Goal: Information Seeking & Learning: Learn about a topic

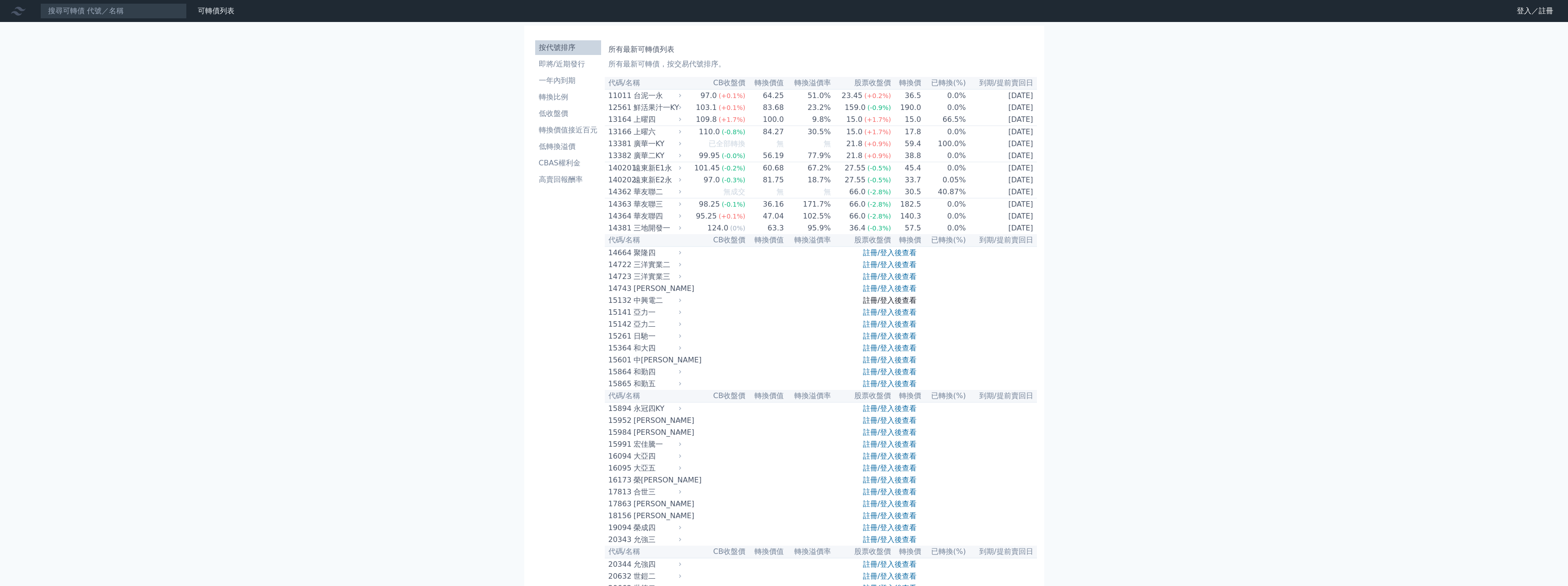
click at [880, 305] on link "註冊/登入後查看" at bounding box center [890, 300] width 54 height 9
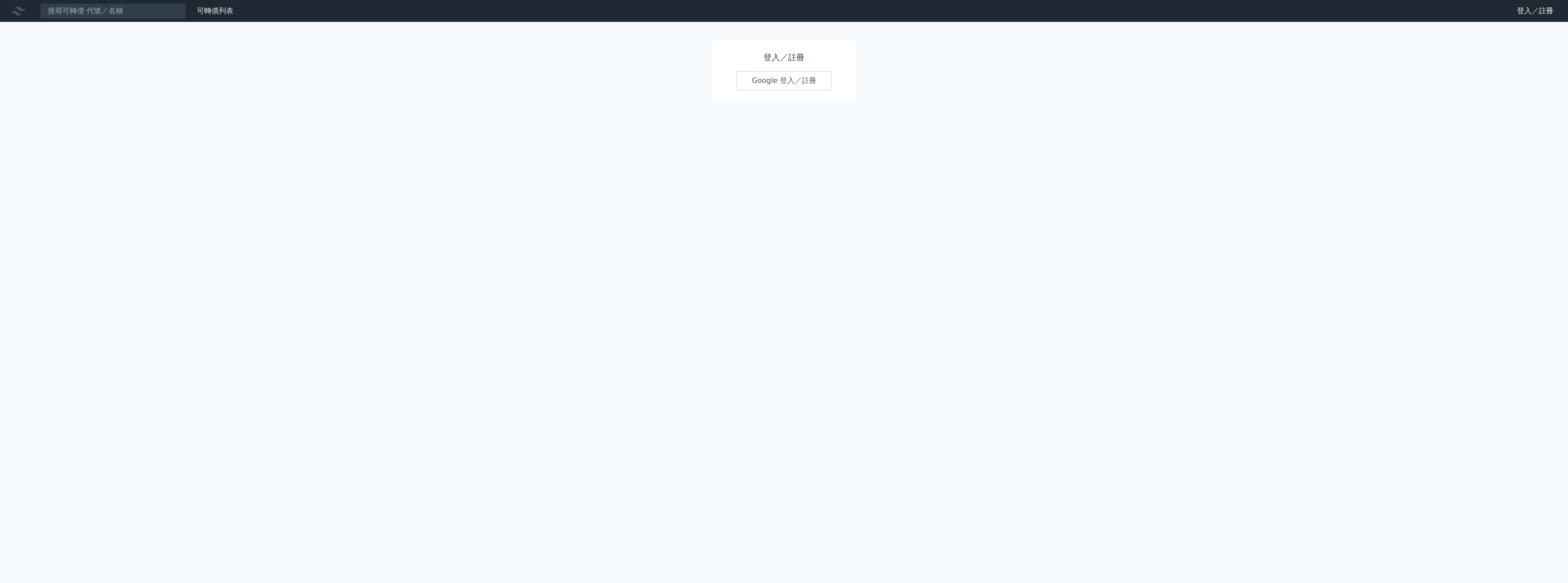
click at [799, 78] on link "Google 登入／註冊" at bounding box center [784, 80] width 95 height 19
click at [771, 86] on link "Google 登入／註冊" at bounding box center [784, 80] width 95 height 19
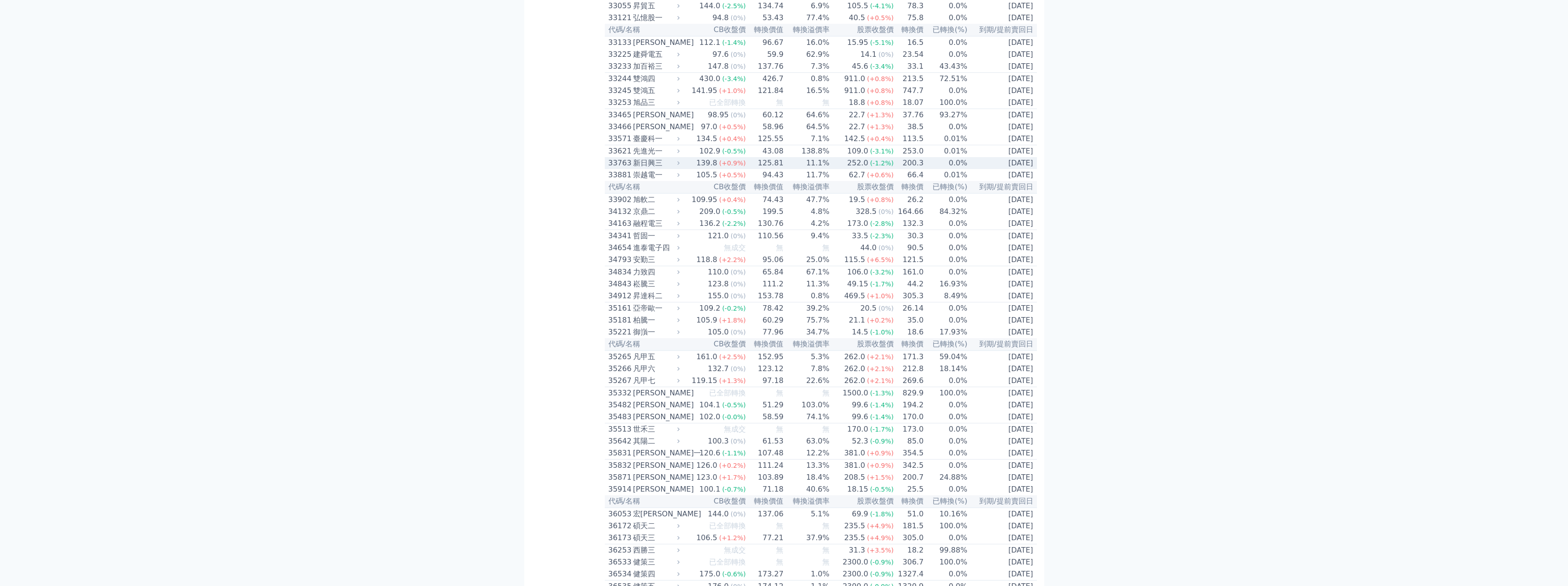
click at [640, 169] on div "新日興三" at bounding box center [655, 163] width 45 height 11
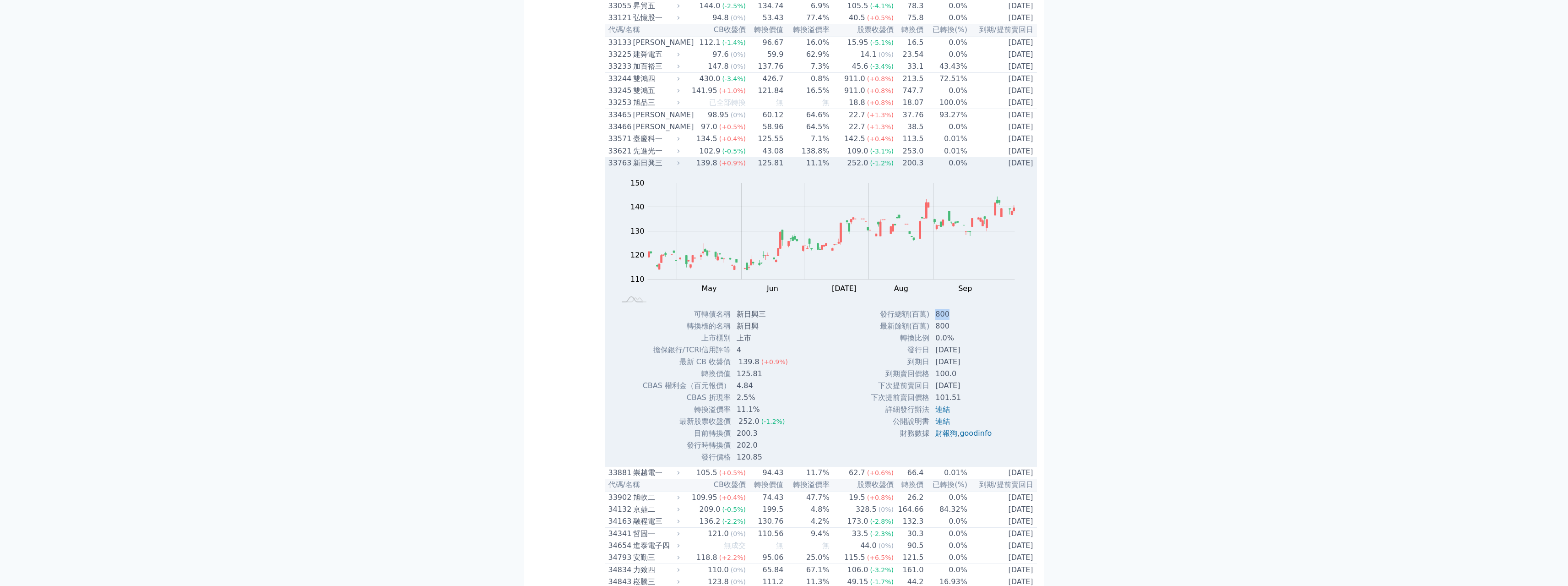
drag, startPoint x: 950, startPoint y: 446, endPoint x: 932, endPoint y: 446, distance: 18.0
click at [932, 320] on td "800" at bounding box center [964, 314] width 69 height 12
click at [978, 320] on td "800" at bounding box center [964, 314] width 69 height 12
drag, startPoint x: 944, startPoint y: 442, endPoint x: 932, endPoint y: 442, distance: 12.0
click at [932, 320] on td "800" at bounding box center [964, 314] width 69 height 12
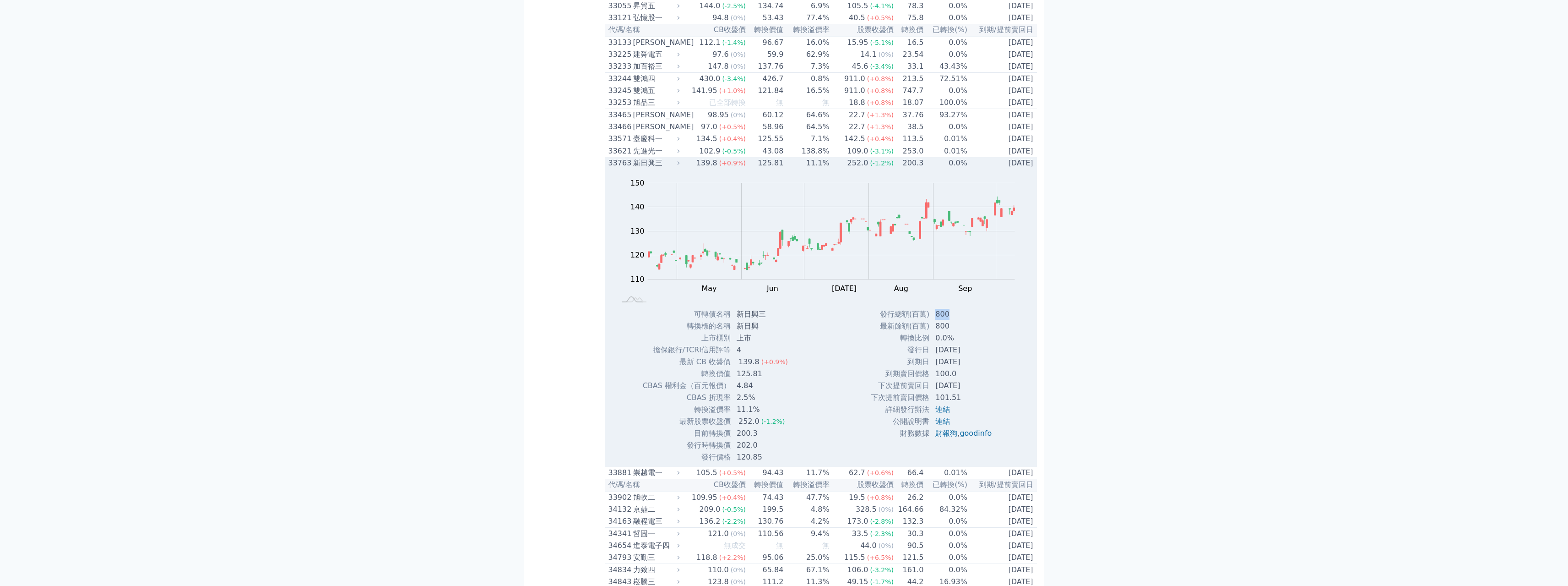
click at [932, 320] on td "800" at bounding box center [964, 314] width 69 height 12
drag, startPoint x: 932, startPoint y: 440, endPoint x: 957, endPoint y: 442, distance: 25.1
click at [957, 320] on td "800" at bounding box center [964, 314] width 69 height 12
drag, startPoint x: 941, startPoint y: 446, endPoint x: 931, endPoint y: 448, distance: 10.2
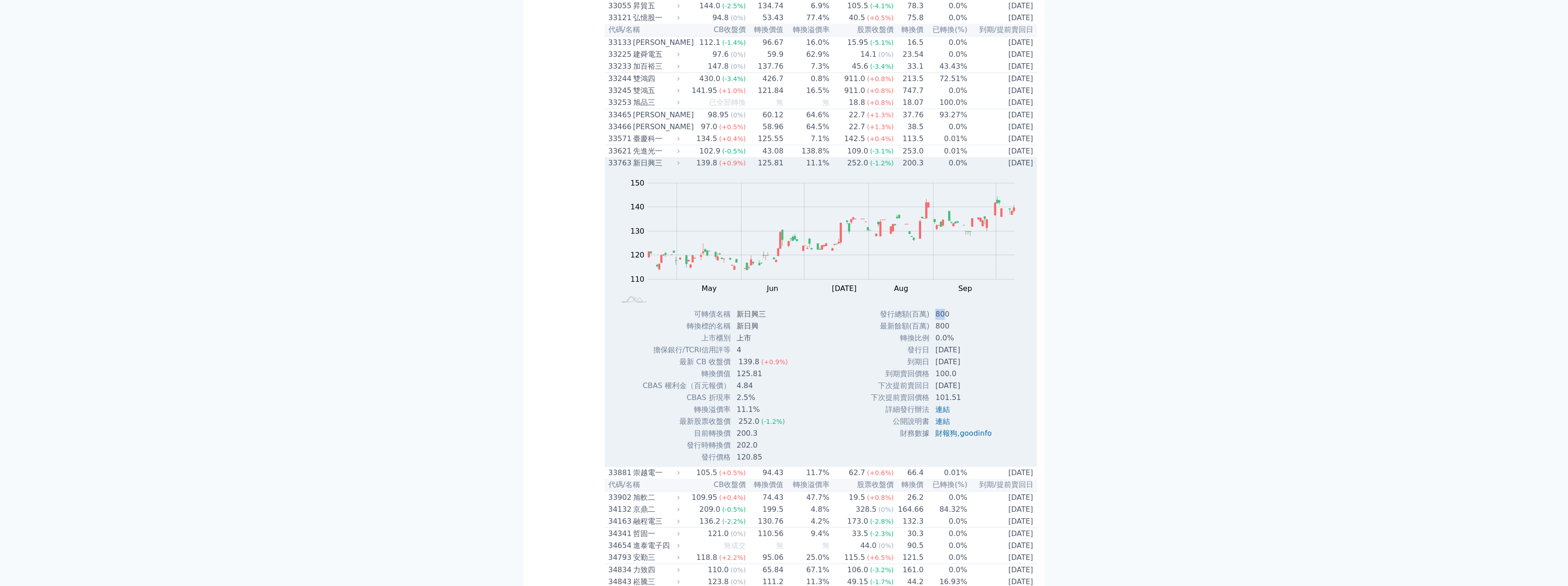
click at [931, 320] on td "800" at bounding box center [964, 314] width 69 height 12
drag, startPoint x: 933, startPoint y: 448, endPoint x: 970, endPoint y: 445, distance: 37.1
click at [970, 320] on td "800" at bounding box center [964, 314] width 69 height 12
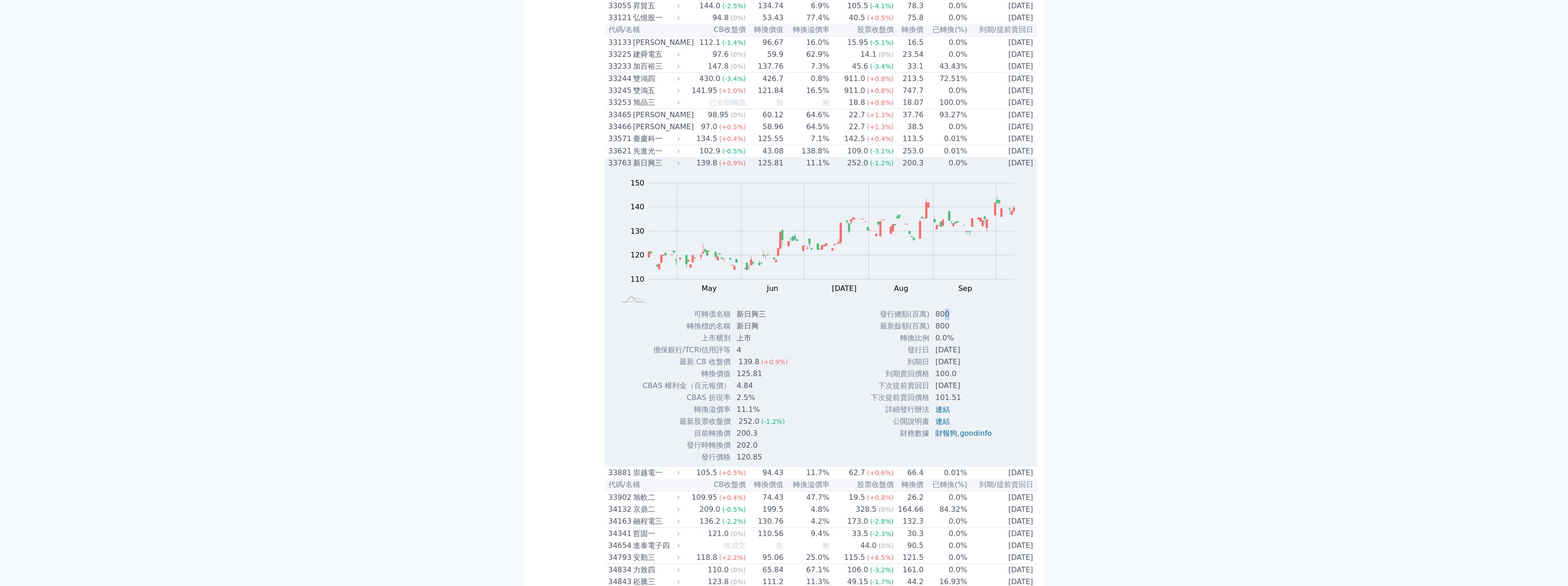
drag, startPoint x: 958, startPoint y: 450, endPoint x: 939, endPoint y: 443, distance: 20.2
click at [939, 320] on td "800" at bounding box center [964, 314] width 69 height 12
drag, startPoint x: 930, startPoint y: 447, endPoint x: 954, endPoint y: 444, distance: 24.2
click at [954, 320] on td "800" at bounding box center [964, 314] width 69 height 12
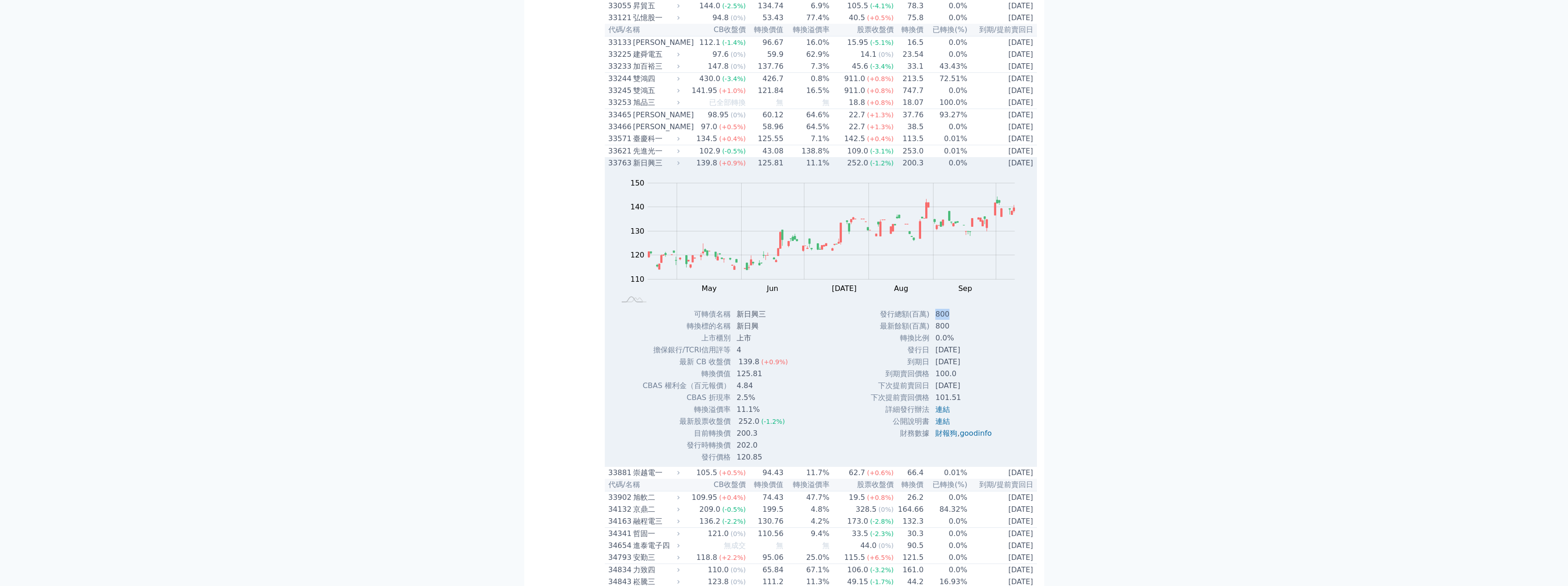
click at [954, 320] on td "800" at bounding box center [964, 314] width 69 height 12
drag, startPoint x: 949, startPoint y: 448, endPoint x: 926, endPoint y: 444, distance: 23.3
click at [926, 439] on tbody "發行總額(百萬) 800 最新餘額(百萬) 800 轉換比例 0.0% 發行日 [DATE] 到期日 [DATE] 到期賣回價格 100.0 101.51 ," at bounding box center [935, 374] width 128 height 131
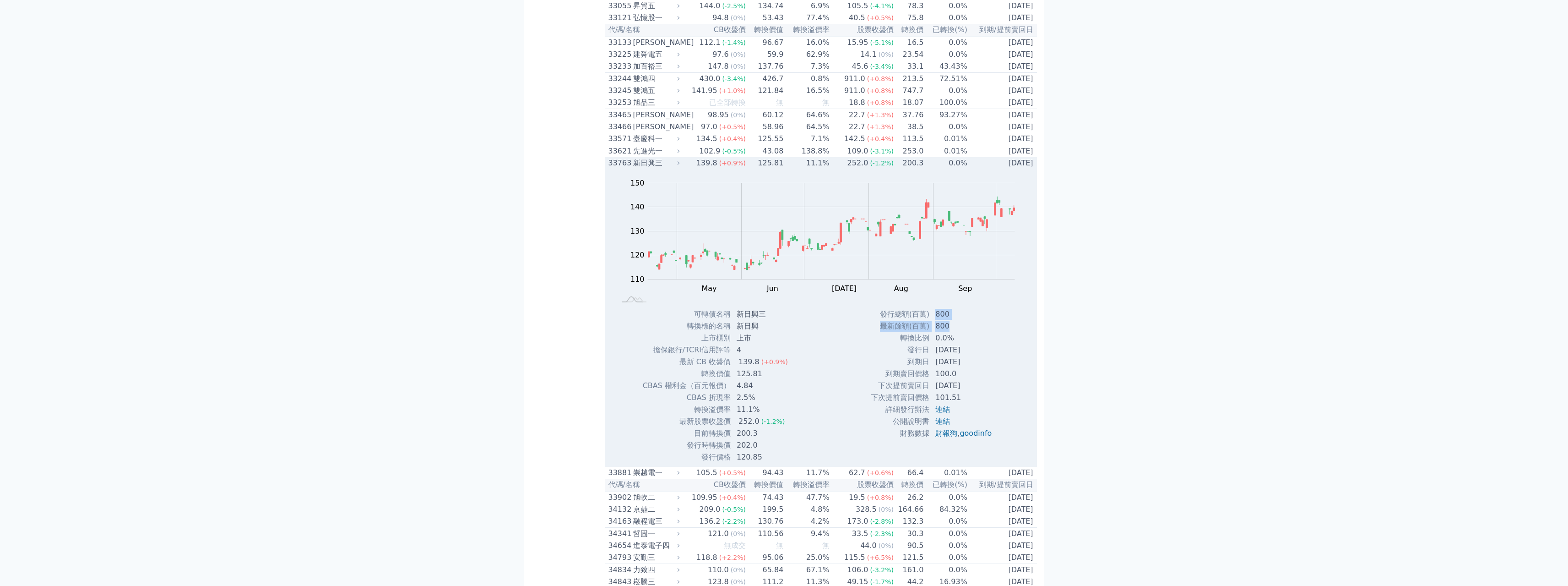
click at [926, 320] on td "發行總額(百萬)" at bounding box center [900, 314] width 59 height 12
click at [930, 320] on td "800" at bounding box center [964, 314] width 69 height 12
drag, startPoint x: 927, startPoint y: 445, endPoint x: 998, endPoint y: 454, distance: 71.6
click at [998, 454] on div "發行總額(百萬) 800 最新餘額(百萬) 800 轉換比例 0.0% 發行日 [DATE] 到期日 [DATE] 100.0 101.51" at bounding box center [935, 385] width 150 height 155
